Goal: Obtain resource: Download file/media

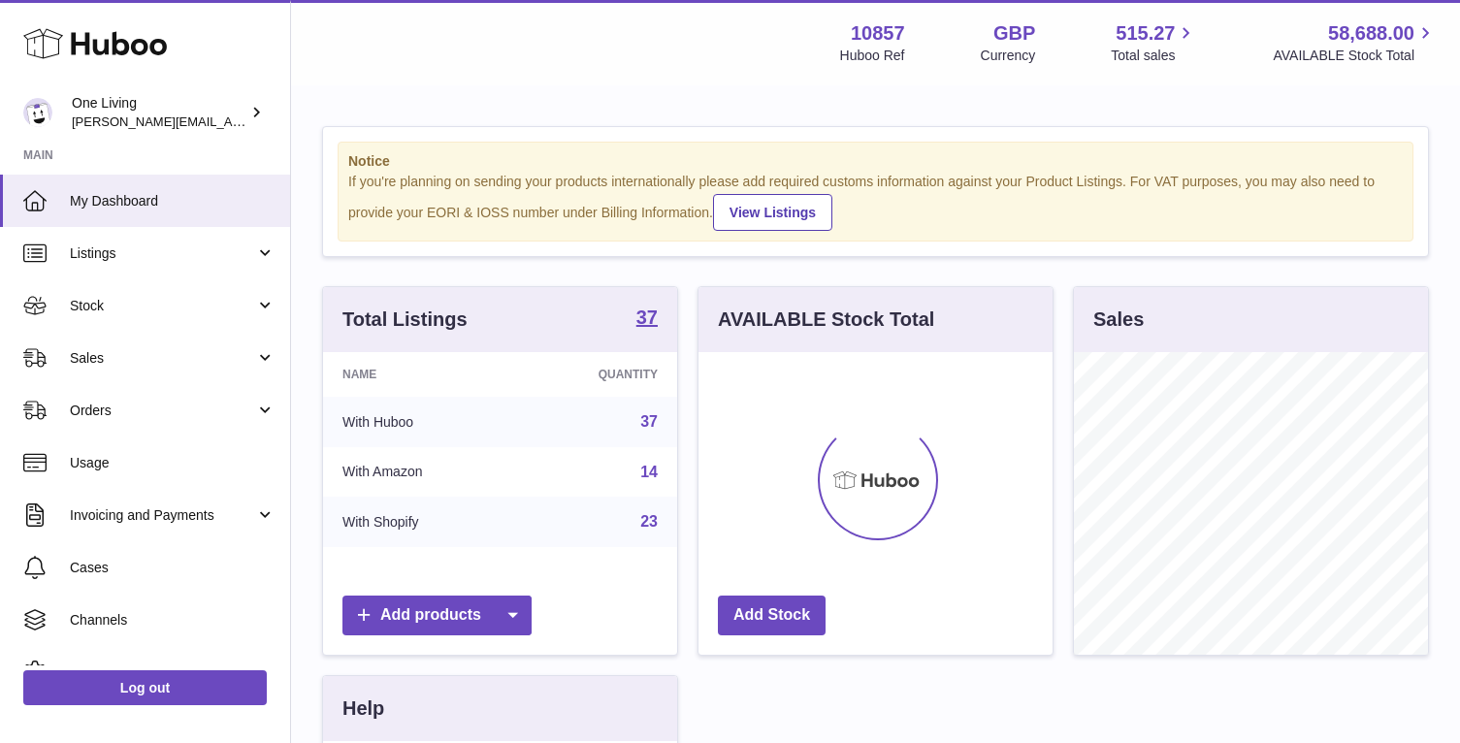
scroll to position [303, 354]
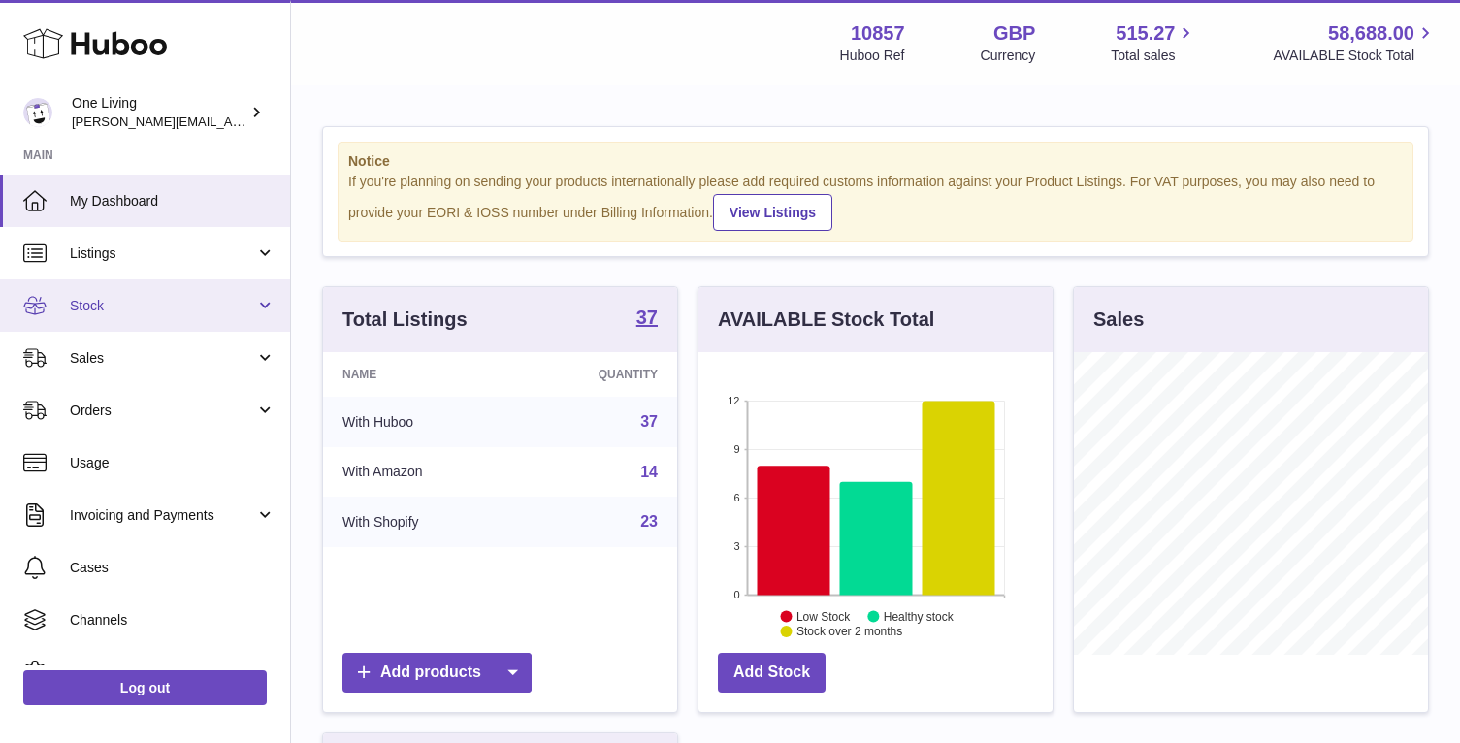
click at [217, 308] on span "Stock" at bounding box center [162, 306] width 185 height 18
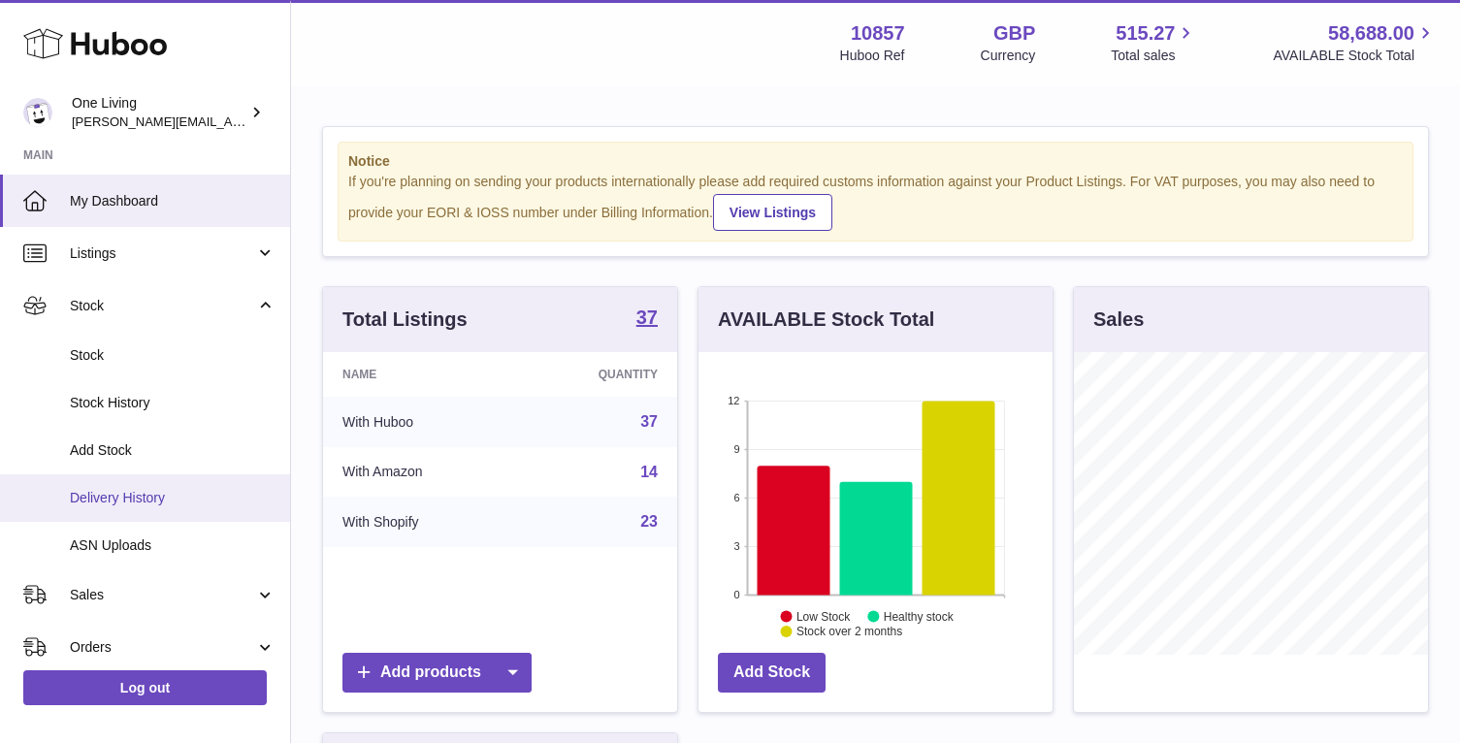
click at [206, 505] on span "Delivery History" at bounding box center [173, 498] width 206 height 18
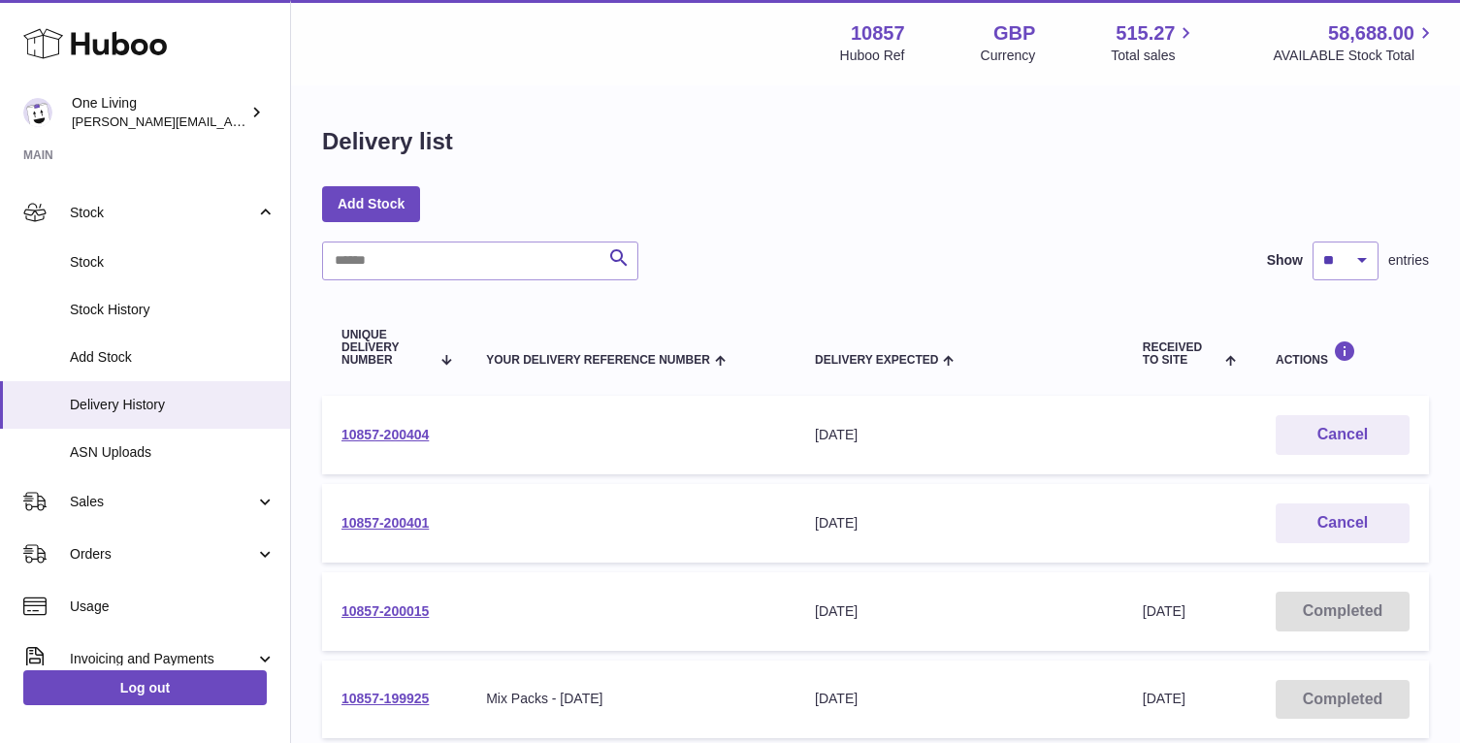
scroll to position [64, 0]
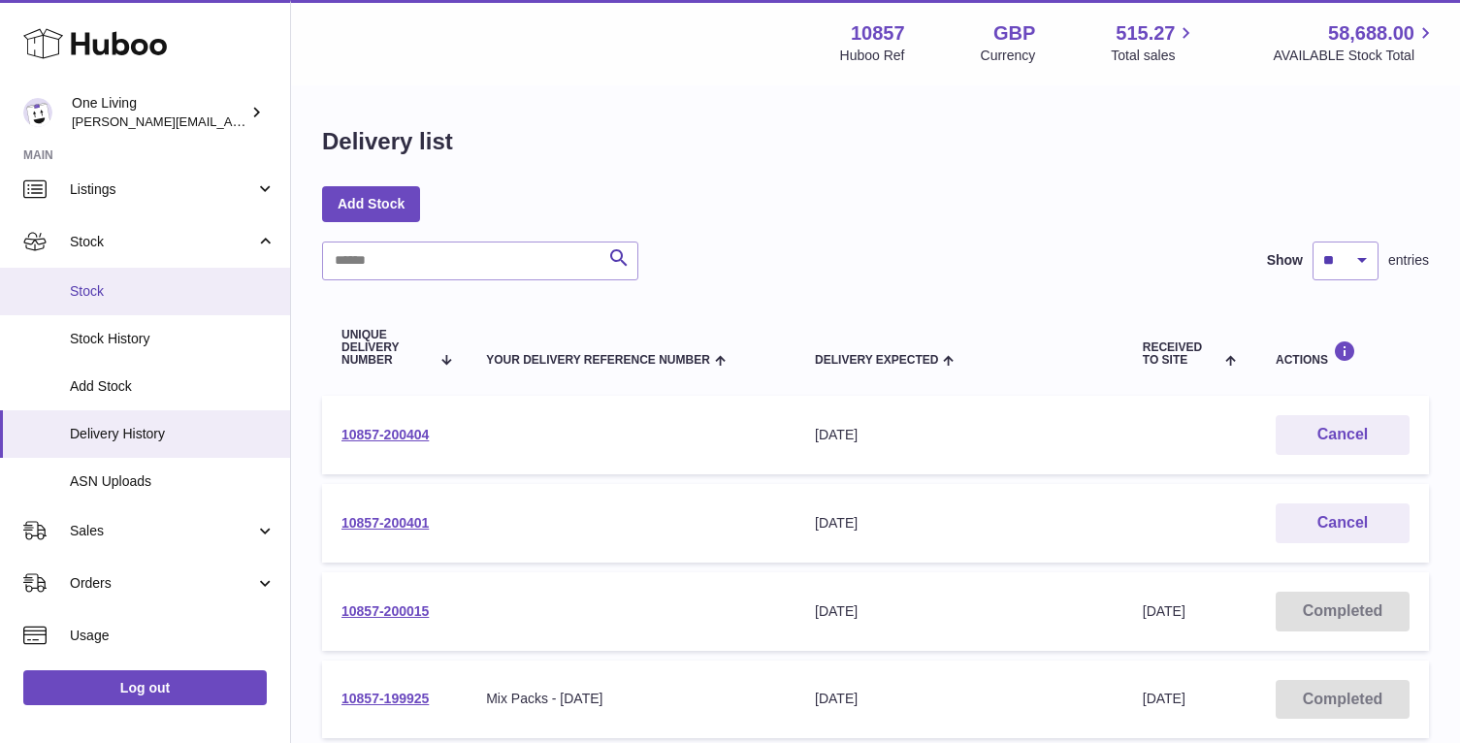
click at [199, 308] on link "Stock" at bounding box center [145, 292] width 290 height 48
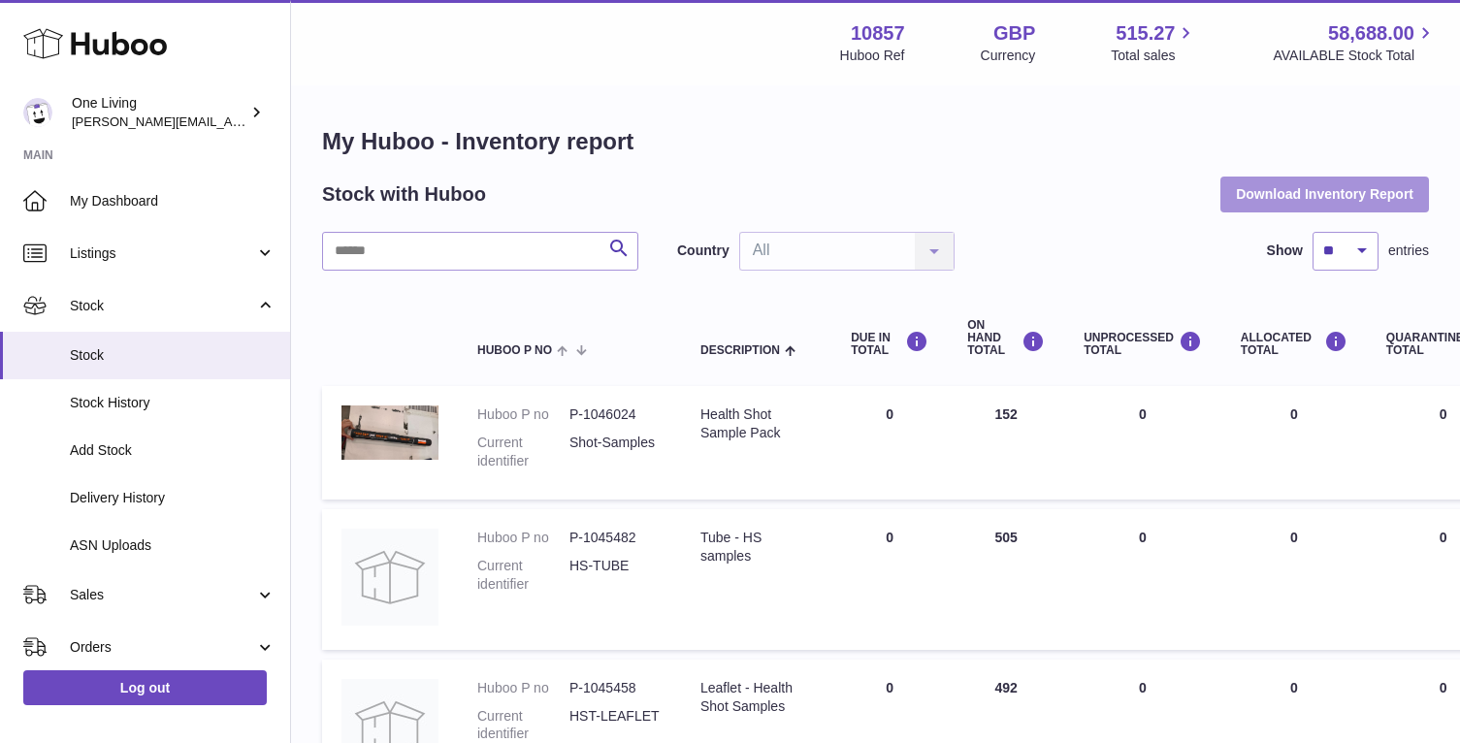
click at [1279, 192] on button "Download Inventory Report" at bounding box center [1324, 194] width 209 height 35
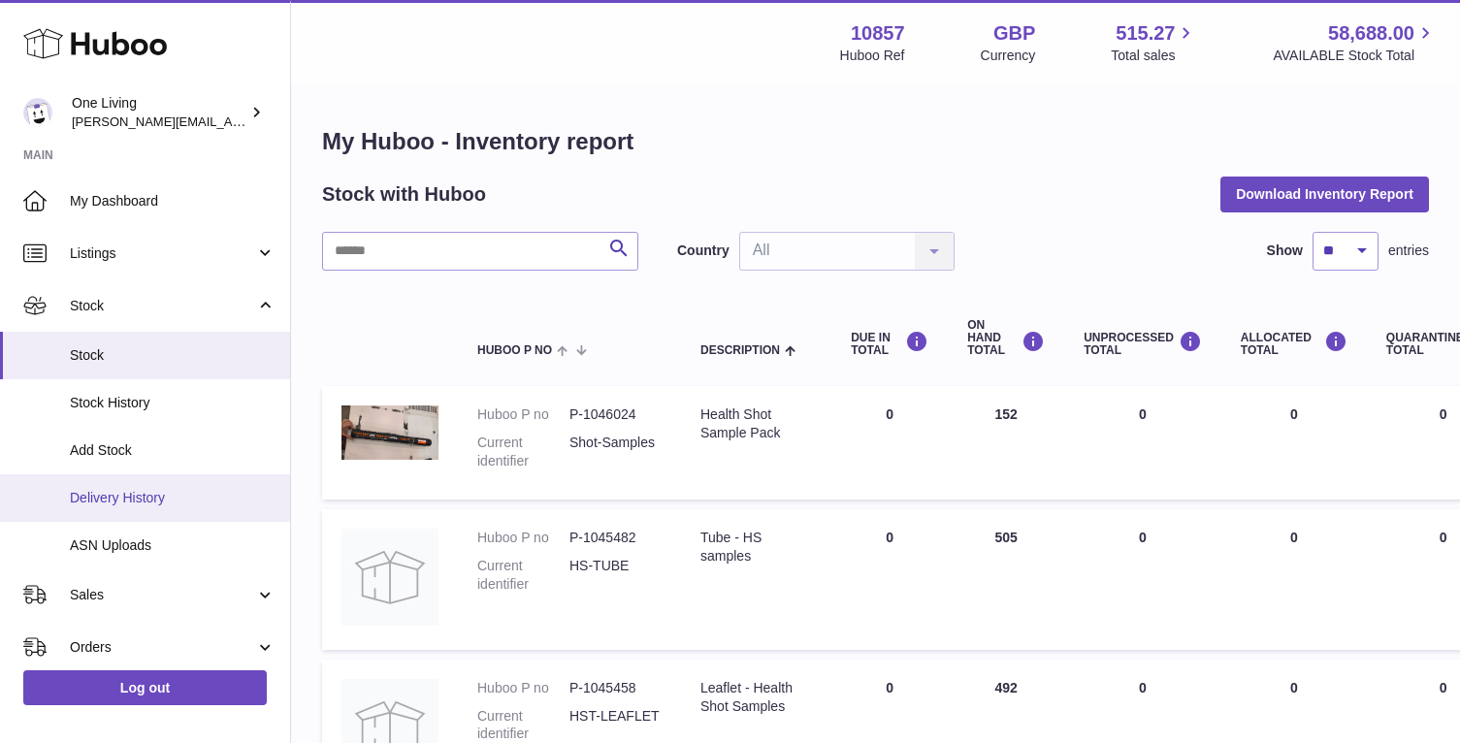
click at [175, 509] on link "Delivery History" at bounding box center [145, 498] width 290 height 48
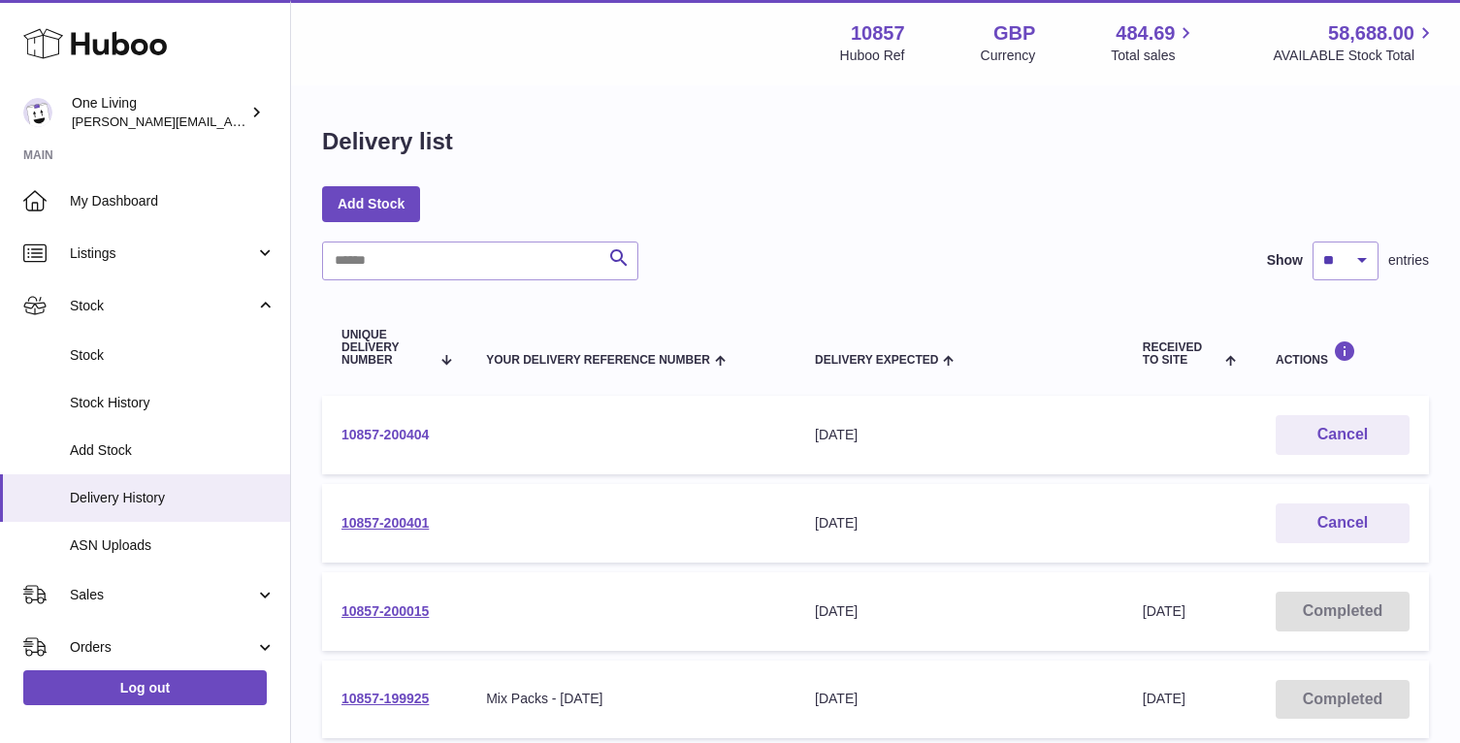
click at [401, 432] on link "10857-200404" at bounding box center [384, 435] width 87 height 16
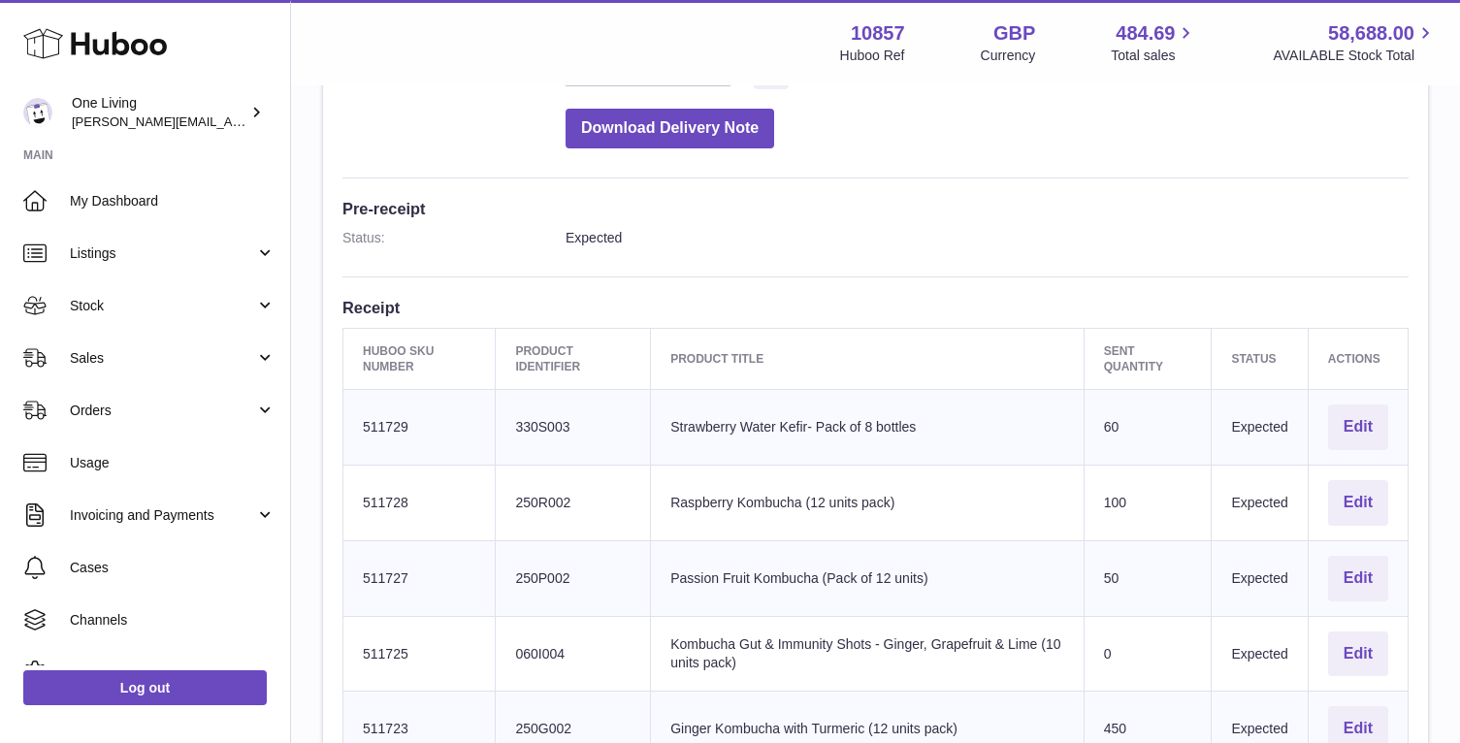
scroll to position [356, 0]
